Goal: Book appointment/travel/reservation

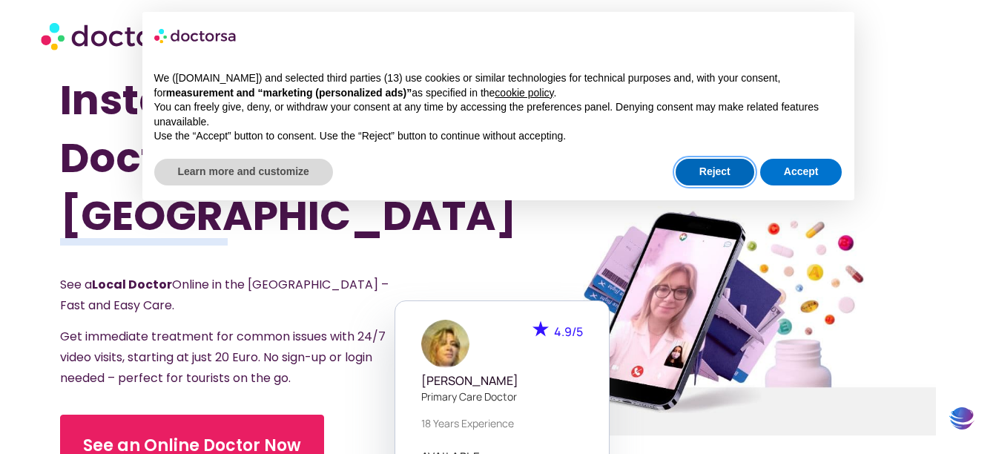
click at [732, 165] on button "Reject" at bounding box center [715, 172] width 79 height 27
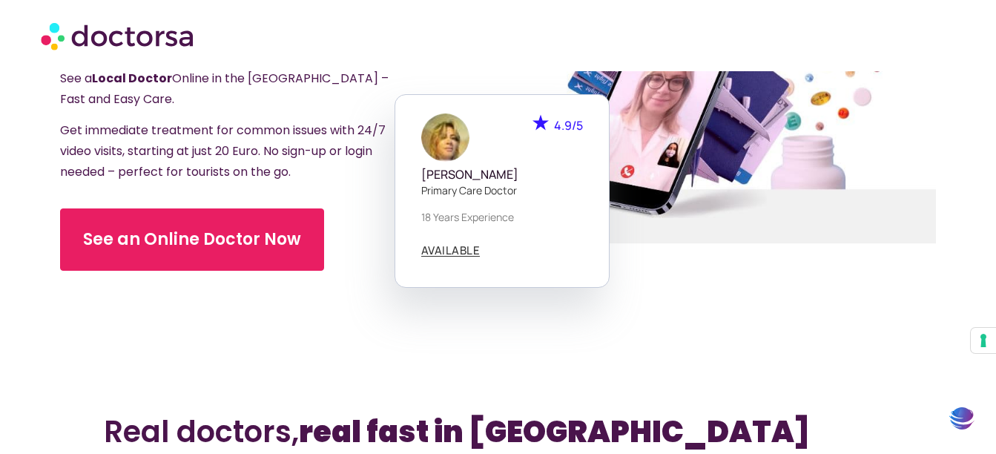
scroll to position [208, 0]
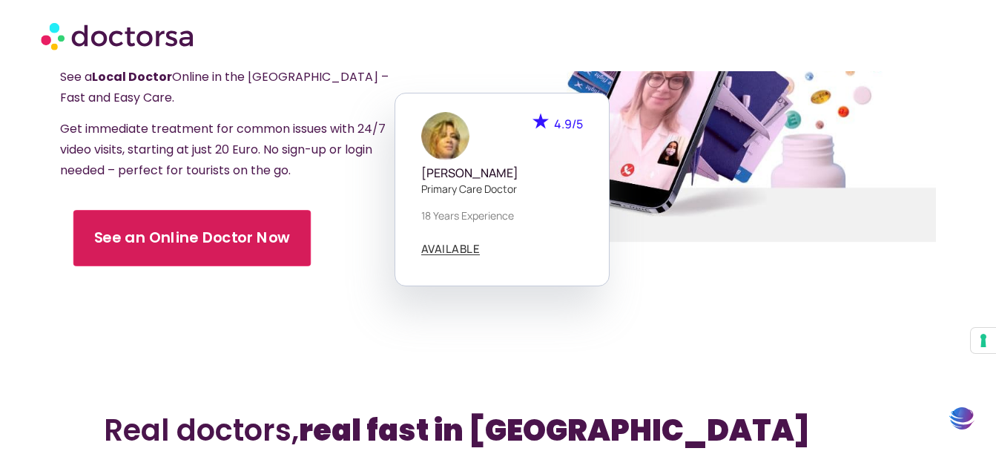
click at [173, 246] on span "See an Online Doctor Now" at bounding box center [191, 238] width 197 height 22
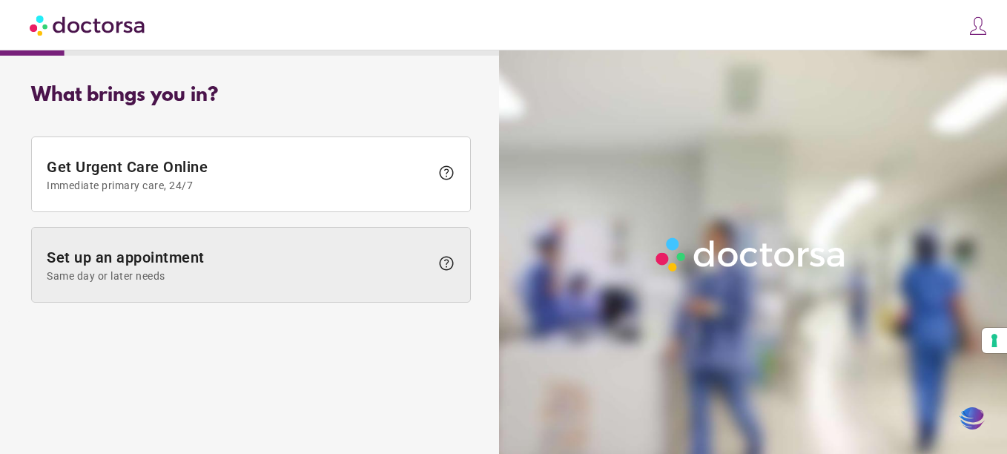
click at [247, 251] on span "Set up an appointment Same day or later needs" at bounding box center [238, 264] width 383 height 33
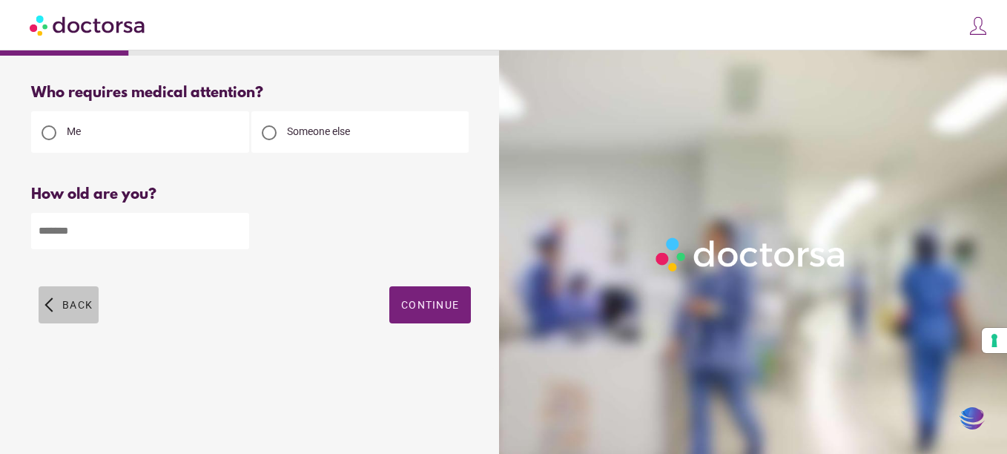
click at [82, 306] on span "Back" at bounding box center [77, 305] width 30 height 12
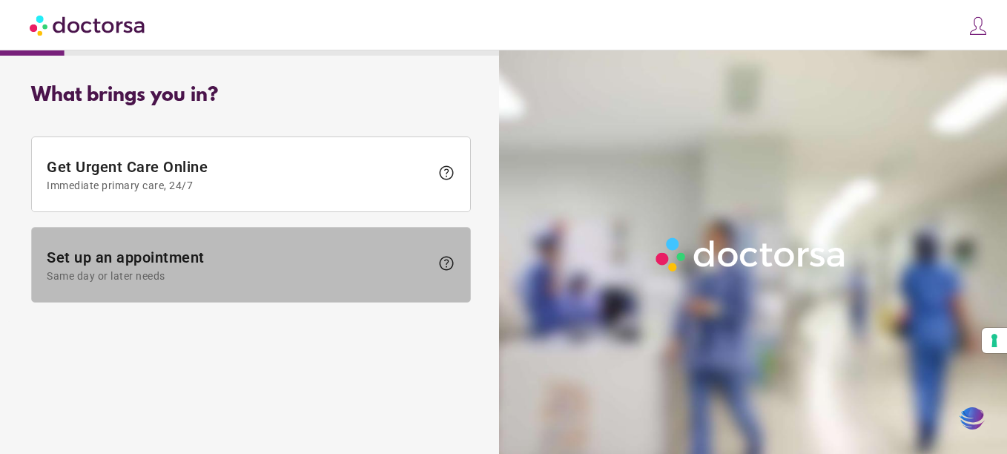
click at [131, 263] on span "Set up an appointment Same day or later needs" at bounding box center [238, 264] width 383 height 33
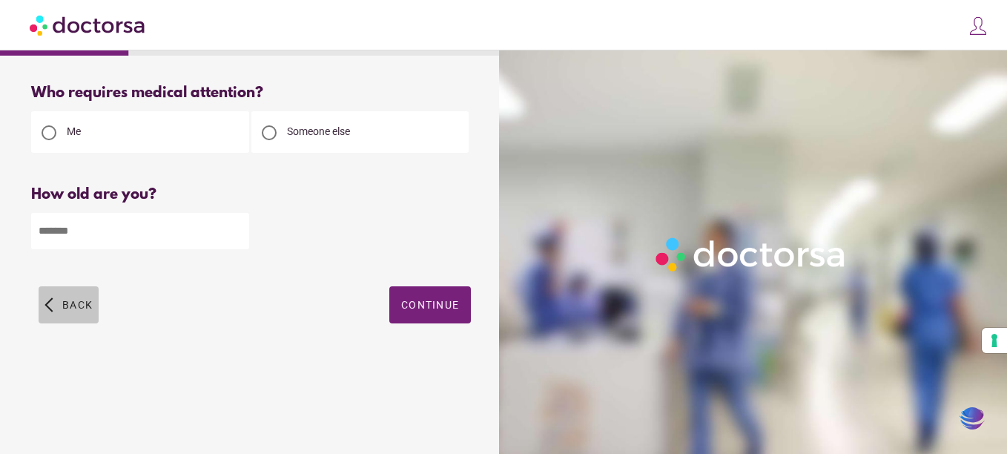
click at [59, 308] on span "button" at bounding box center [69, 304] width 60 height 37
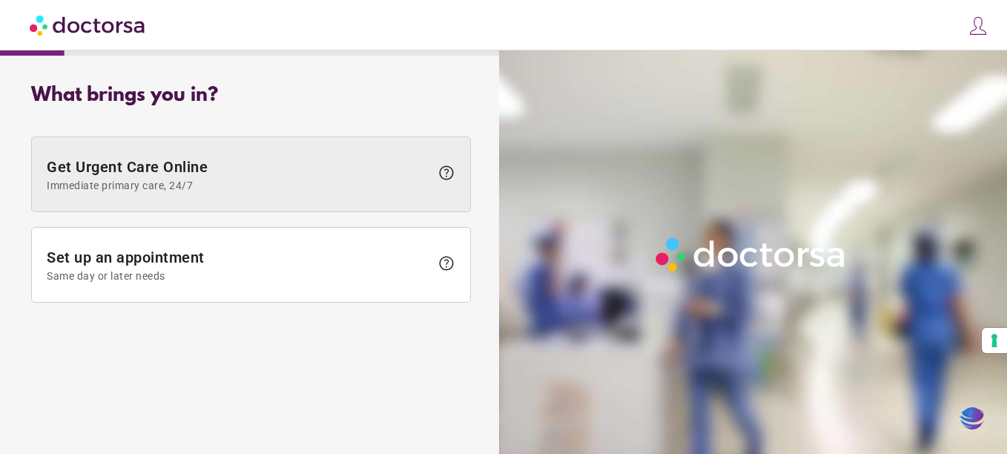
click at [179, 165] on span "Get Urgent Care Online Immediate primary care, 24/7" at bounding box center [238, 174] width 383 height 33
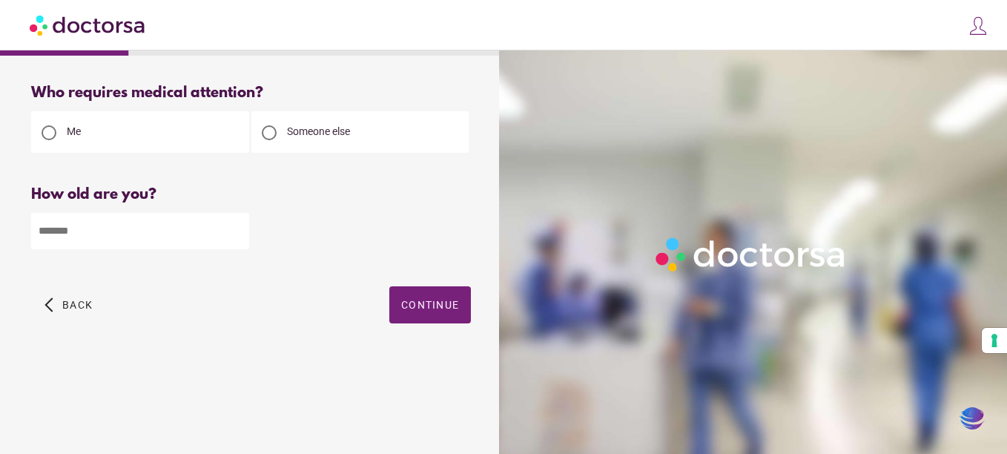
click at [297, 116] on div "Someone else" at bounding box center [360, 132] width 218 height 42
click at [268, 127] on div at bounding box center [269, 132] width 15 height 15
click at [123, 234] on input "number" at bounding box center [140, 231] width 218 height 36
type input "**"
click at [446, 318] on span "button" at bounding box center [430, 304] width 82 height 37
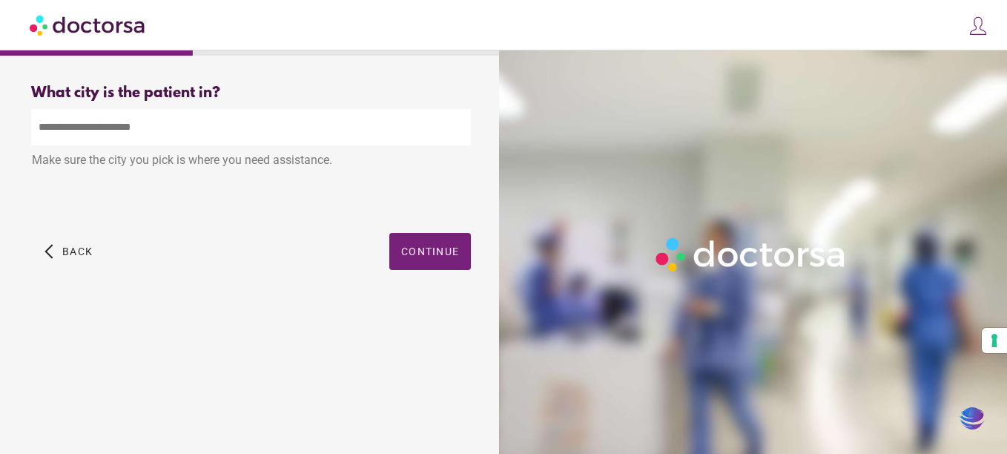
click at [201, 139] on input "text" at bounding box center [251, 127] width 440 height 36
type input "********"
click at [411, 237] on span "button" at bounding box center [430, 251] width 82 height 37
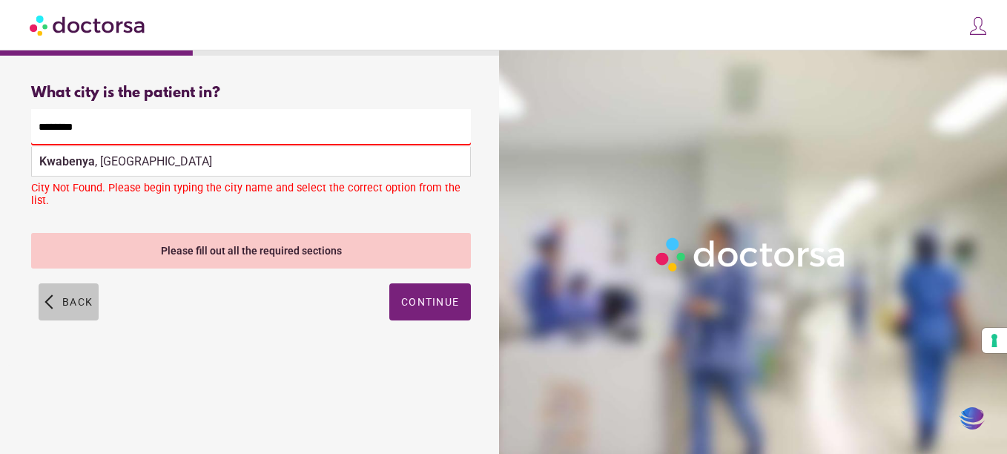
click at [82, 296] on span "Back" at bounding box center [77, 302] width 30 height 12
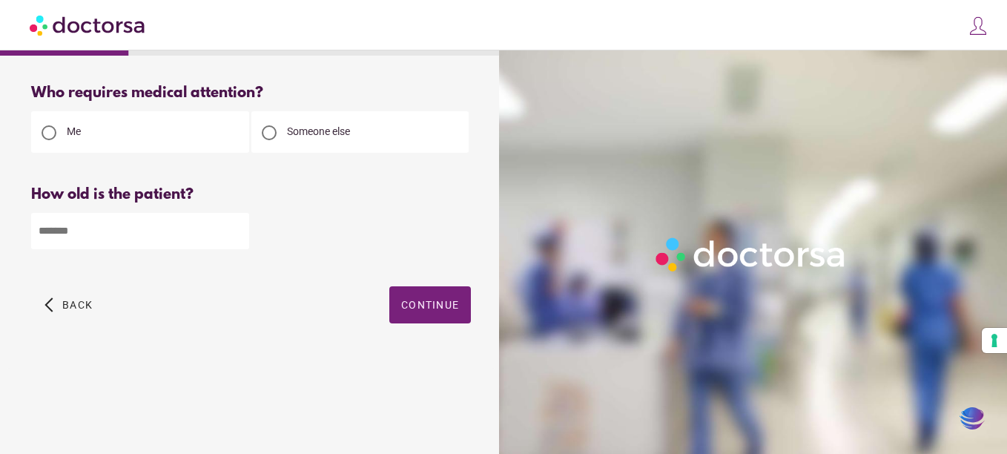
click at [82, 295] on span "button" at bounding box center [69, 304] width 60 height 37
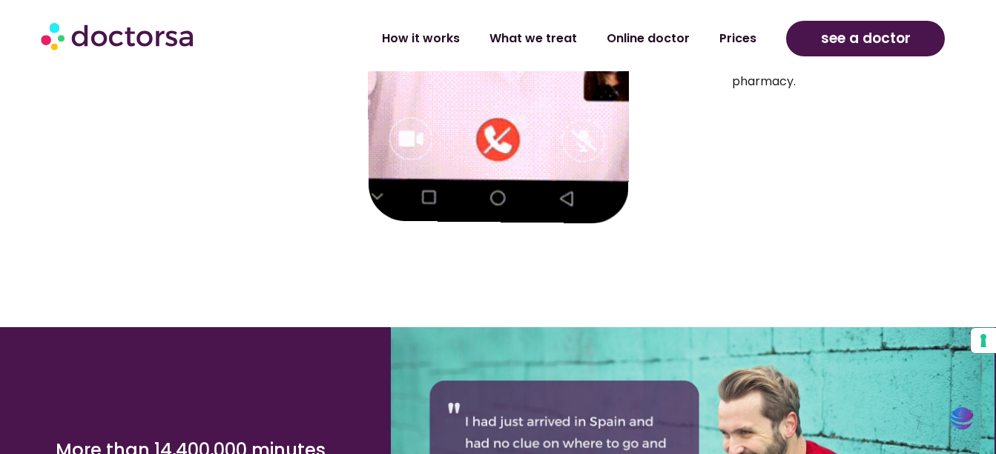
scroll to position [2403, 0]
